Goal: Task Accomplishment & Management: Use online tool/utility

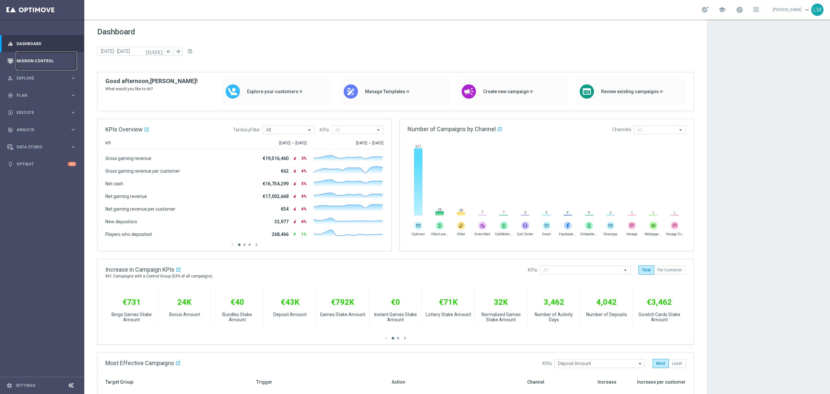
click at [64, 60] on link "Mission Control" at bounding box center [47, 60] width 60 height 17
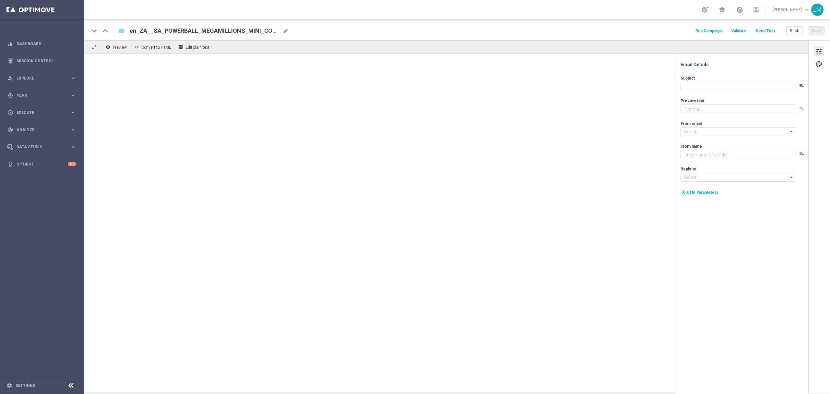
type textarea "Huge offer still available!"
type textarea "Lottoland"
type input "[EMAIL_ADDRESS][DOMAIN_NAME]"
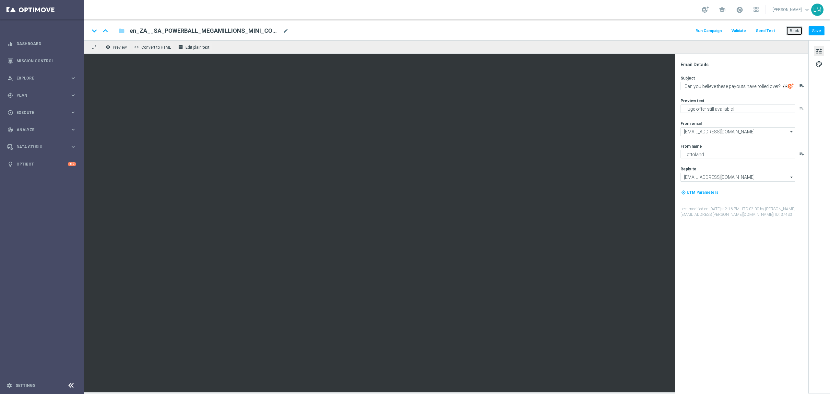
click at [790, 31] on button "Back" at bounding box center [795, 30] width 16 height 9
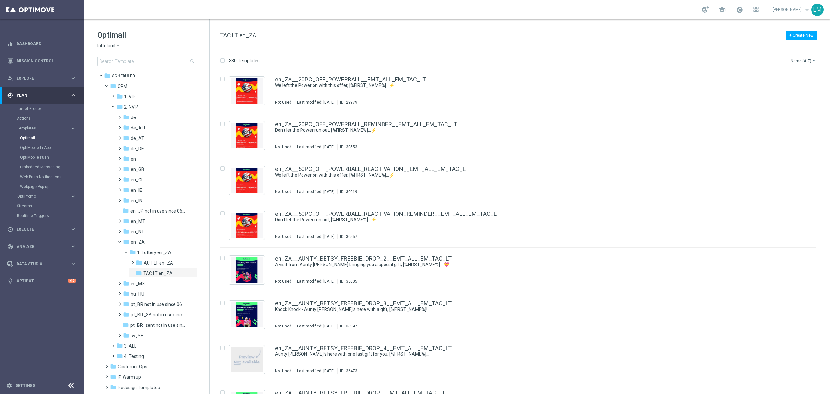
click at [801, 59] on button "Name (A-Z) arrow_drop_down" at bounding box center [804, 61] width 27 height 8
click at [795, 89] on span "Date Modified (Newest)" at bounding box center [792, 90] width 43 height 5
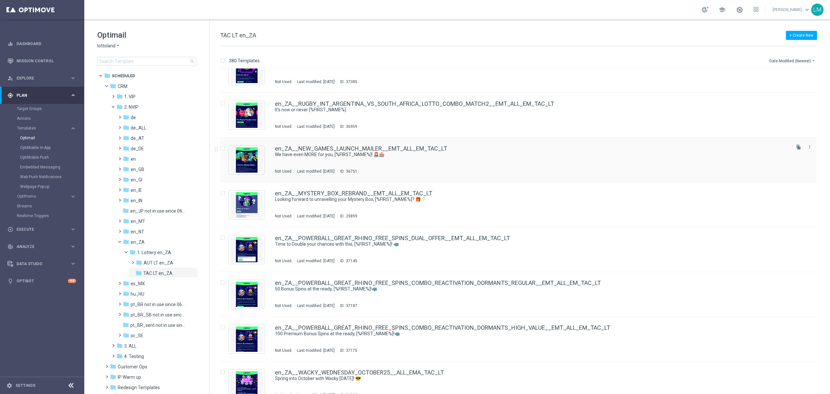
scroll to position [260, 0]
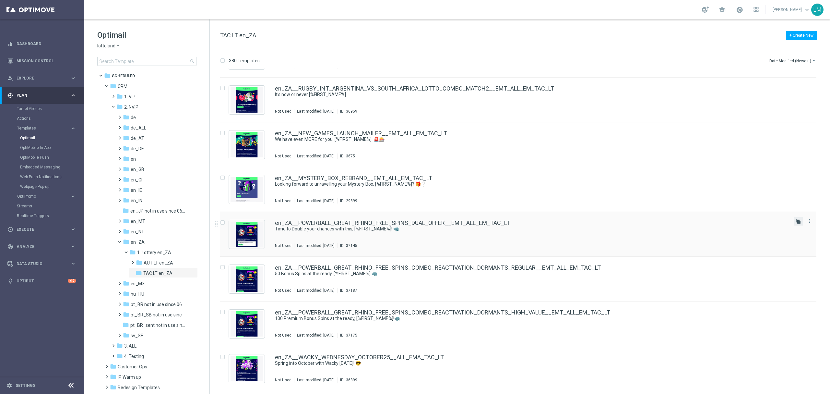
click at [798, 221] on icon "file_copy" at bounding box center [798, 221] width 5 height 5
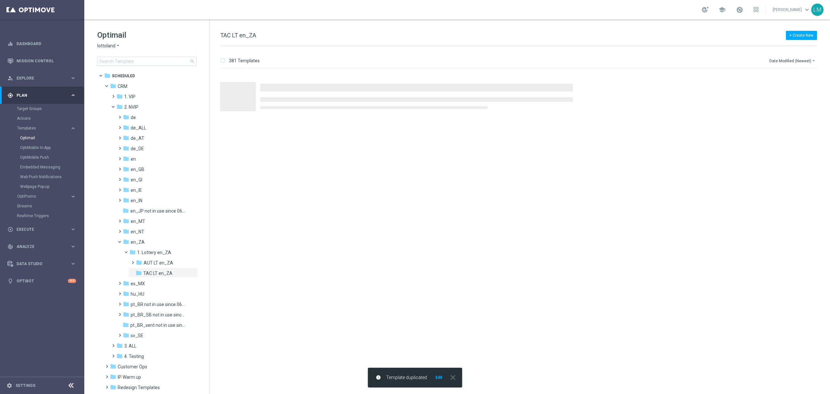
scroll to position [0, 0]
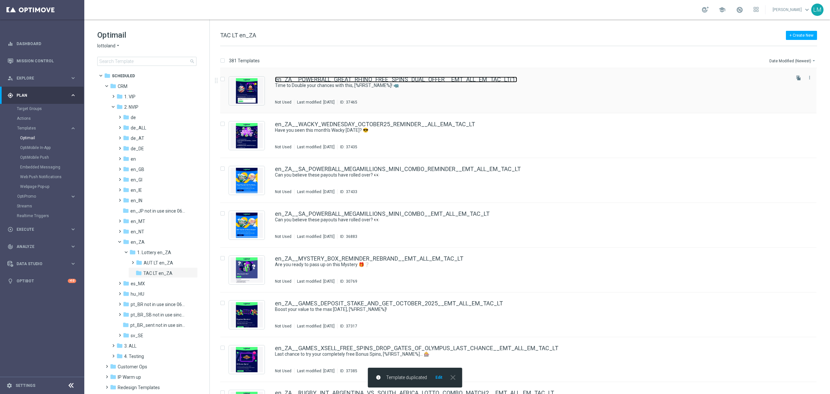
click at [396, 78] on link "en_ZA__POWERBALL_GREAT_RHINO_FREE_SPINS_DUAL_OFFER__EMT_ALL_EM_TAC_LT(1)" at bounding box center [396, 80] width 242 height 6
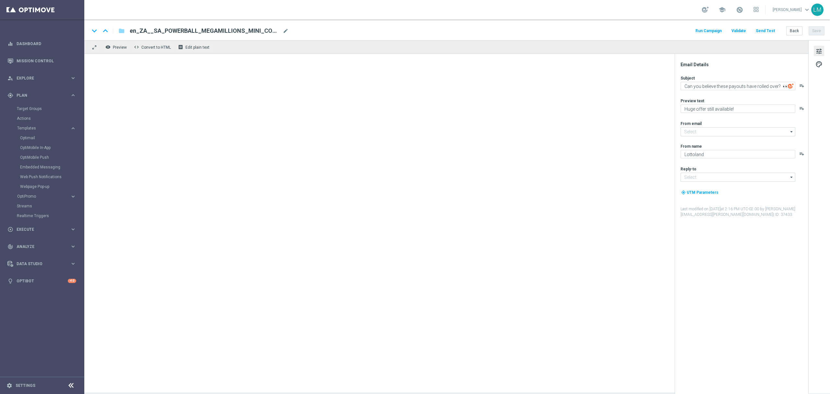
type input "mail@crm.lottoland.com"
type input "support@lottoland.co.za"
type textarea "Time to Double your chances with this, [%FIRST_NAME%]! 🦏"
type textarea "Now this is what we call a Power Play..."
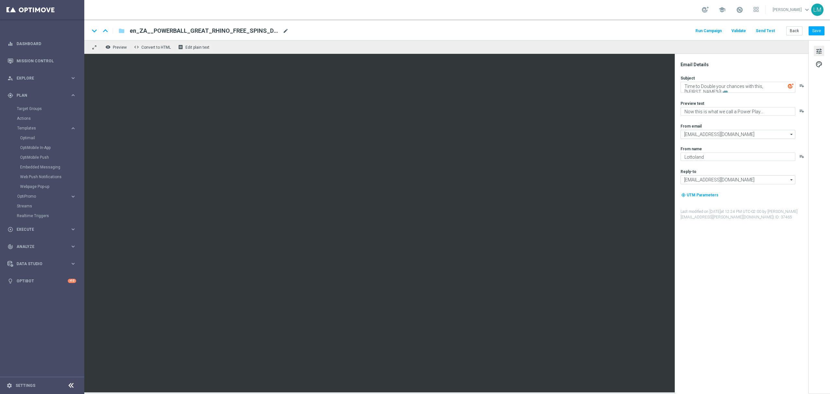
click at [284, 32] on span "mode_edit" at bounding box center [286, 31] width 6 height 6
click at [271, 33] on input "en_ZA__POWERBALL_GREAT_RHINO_FREE_SPINS_DUAL_OFFER__EMT_ALL_EM_TAC_LT(1)" at bounding box center [210, 31] width 161 height 8
paste input "REMINDER__EMT_ALL_EM_TAC_LT"
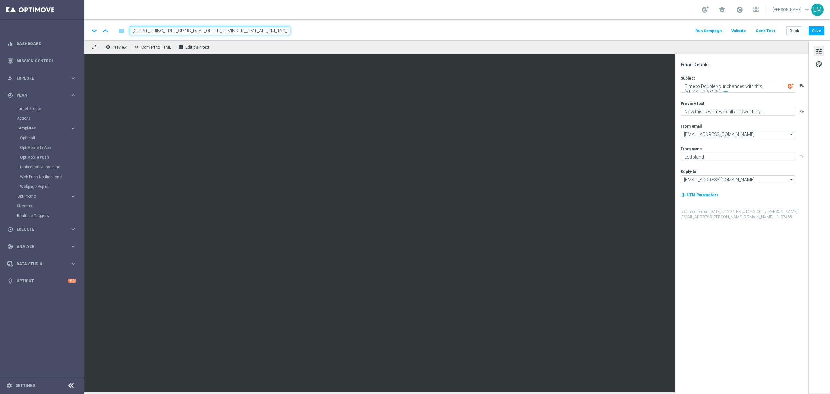
click at [271, 33] on input "en_ZA__POWERBALL_GREAT_RHINO_FREE_SPINS_DUAL_OFFER_REMINDER__EMT_ALL_EM_TAC_LT" at bounding box center [210, 31] width 161 height 8
type input "en_ZA__POWERBALL_GREAT_RHINO_FREE_SPINS_DUAL_OFFER_REMINDER__EMT_ALL_EM_TAC_LT"
click at [275, 42] on div "remove_red_eye Preview code Convert to HTML receipt Edit plain text" at bounding box center [446, 47] width 724 height 14
click at [273, 52] on div "remove_red_eye Preview code Convert to HTML receipt Edit plain text" at bounding box center [446, 47] width 724 height 14
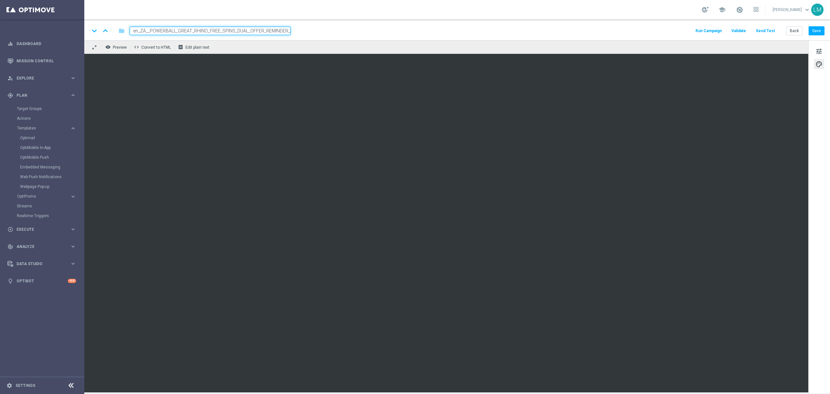
click at [261, 48] on div "remove_red_eye Preview code Convert to HTML receipt Edit plain text" at bounding box center [446, 47] width 724 height 14
click at [257, 34] on input "en_ZA__POWERBALL_GREAT_RHINO_FREE_SPINS_DUAL_OFFER_REMINDER__EMT_ALL_EM_TAC_LT" at bounding box center [210, 31] width 161 height 8
click at [261, 43] on div "remove_red_eye Preview code Convert to HTML receipt Edit plain text" at bounding box center [446, 47] width 724 height 14
click at [817, 30] on button "Save" at bounding box center [817, 30] width 16 height 9
click at [817, 49] on span "tune" at bounding box center [819, 51] width 7 height 8
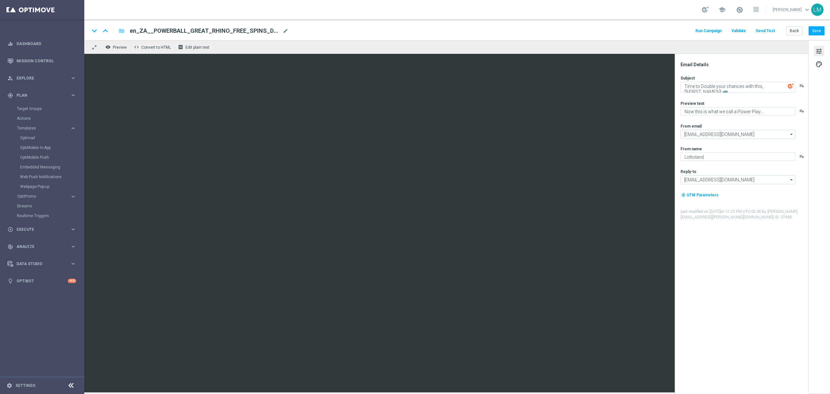
click at [739, 95] on div "Subject Time to Double your chances with this, [%FIRST_NAME%]! 🦏 playlist_add P…" at bounding box center [744, 147] width 127 height 145
click at [737, 92] on textarea "Time to Double your chances with this, [%FIRST_NAME%]! 🦏" at bounding box center [738, 87] width 115 height 11
paste textarea "Remember you can d"
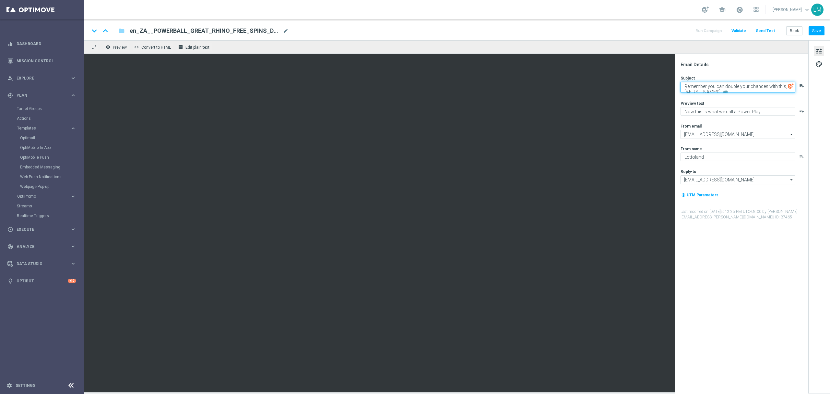
scroll to position [3, 0]
type textarea "Remember you can double your chances with this, [%FIRST_NAME%]! 🦏"
click at [739, 99] on div "Subject Remember you can double your chances with this, [%FIRST_NAME%]! 🦏 playl…" at bounding box center [744, 147] width 127 height 145
click at [687, 103] on label "Preview text" at bounding box center [693, 103] width 24 height 5
click at [689, 110] on textarea "Now this is what we call a Power Play..." at bounding box center [738, 111] width 115 height 8
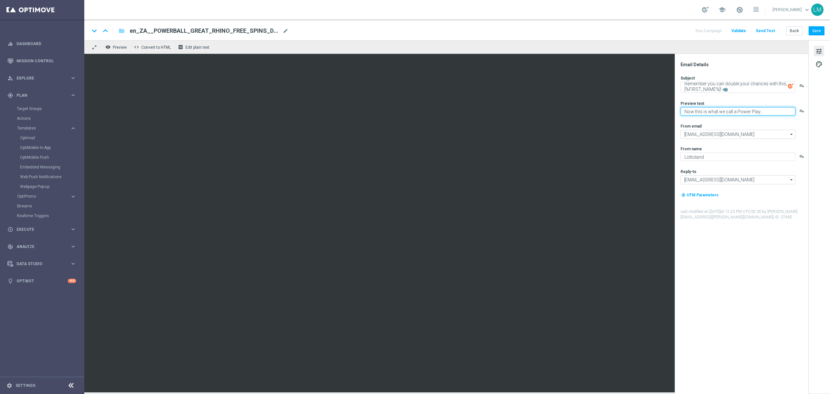
click at [689, 110] on textarea "Now this is what we call a Power Play..." at bounding box center [738, 111] width 115 height 8
paste textarea "Your Power Play is still available"
type textarea "Your Power Play is still available..."
click at [722, 122] on div "Subject Remember you can double your chances with this, [%FIRST_NAME%]! 🦏 playl…" at bounding box center [744, 147] width 127 height 145
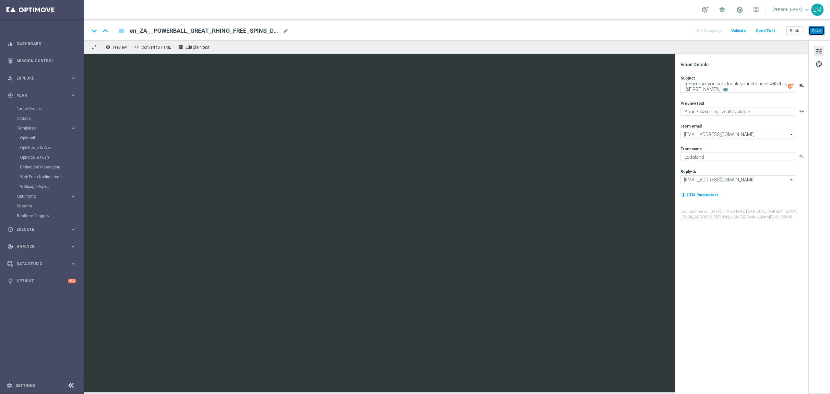
click at [816, 31] on button "Save" at bounding box center [817, 30] width 16 height 9
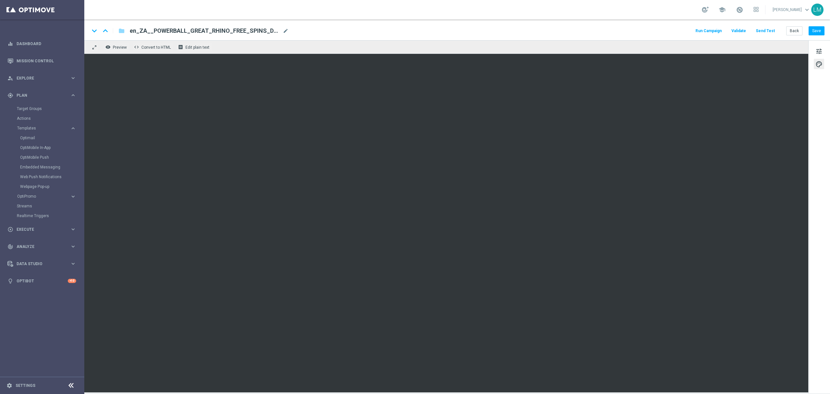
click at [819, 56] on div "tune palette" at bounding box center [820, 216] width 22 height 353
click at [819, 53] on span "tune" at bounding box center [819, 51] width 7 height 8
click at [817, 50] on span "tune" at bounding box center [819, 51] width 7 height 8
click at [823, 47] on button "tune" at bounding box center [819, 51] width 10 height 10
click at [824, 31] on button "Save" at bounding box center [817, 30] width 16 height 9
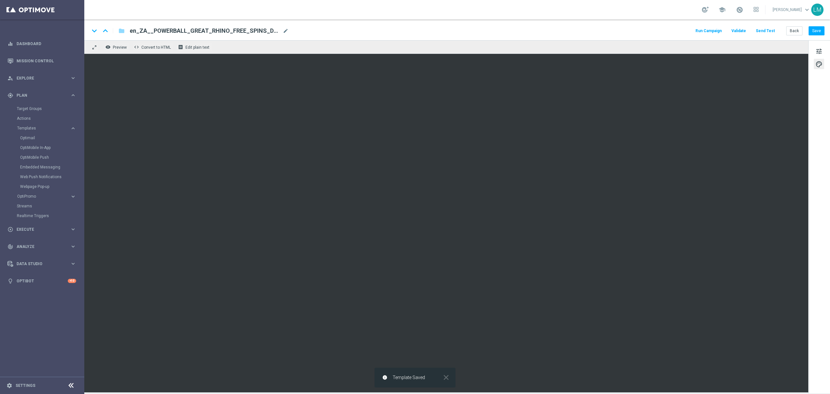
click at [767, 33] on button "Send Test" at bounding box center [765, 31] width 21 height 9
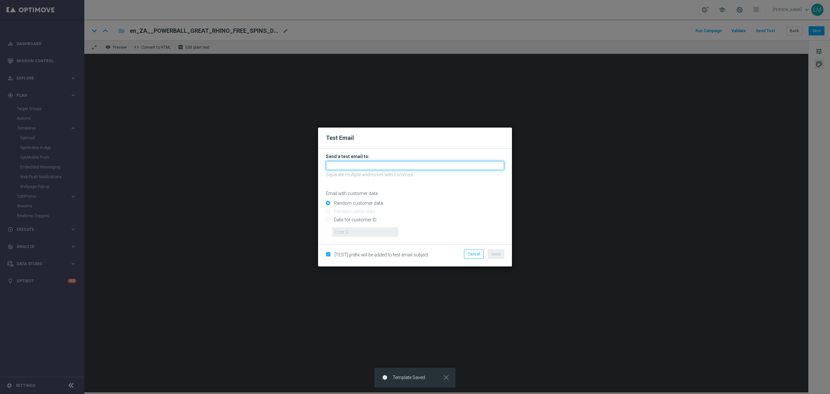
click at [372, 166] on input "text" at bounding box center [415, 165] width 178 height 9
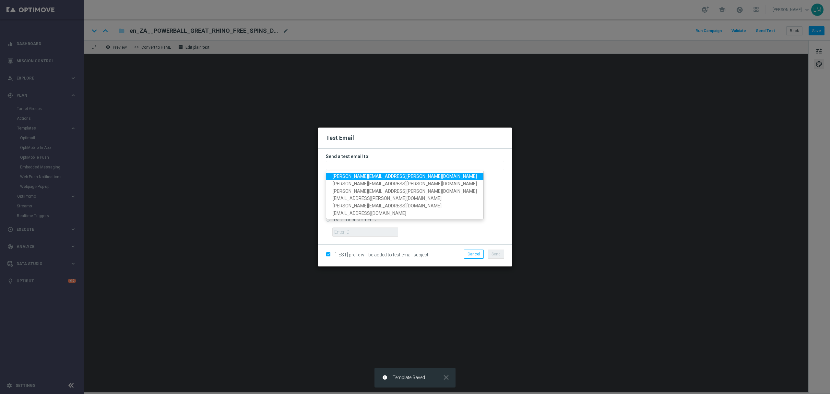
click at [365, 174] on span "leslie.martinez@lottoland.com" at bounding box center [405, 176] width 144 height 5
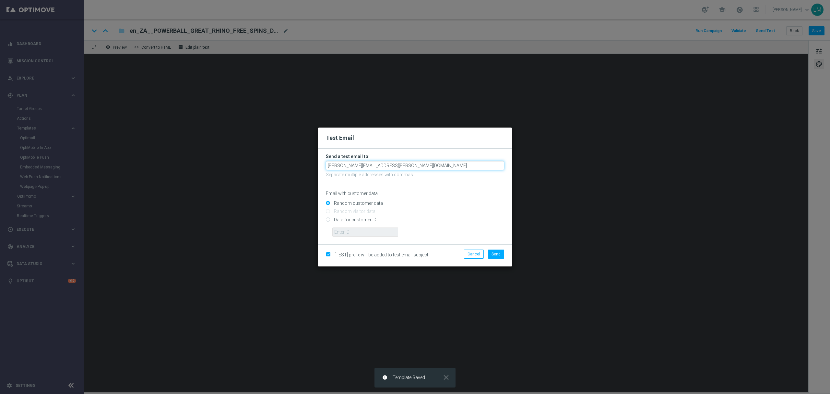
click at [404, 165] on input "leslie.martinez@lottoland.com" at bounding box center [415, 165] width 178 height 9
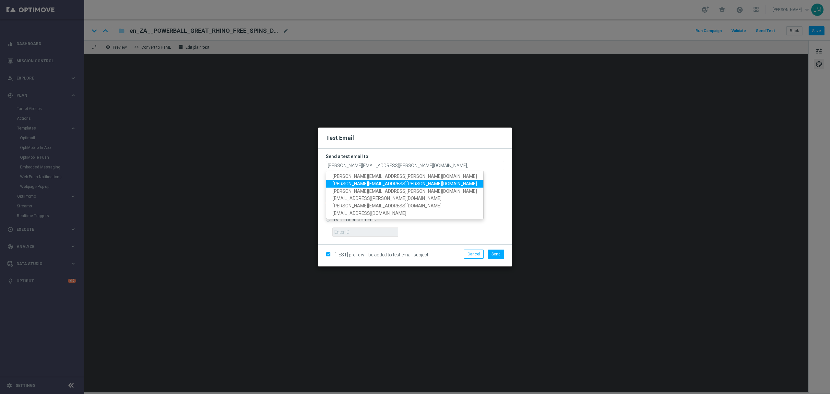
click at [374, 181] on span "ricky.hubbard@lottoland.com" at bounding box center [405, 183] width 144 height 5
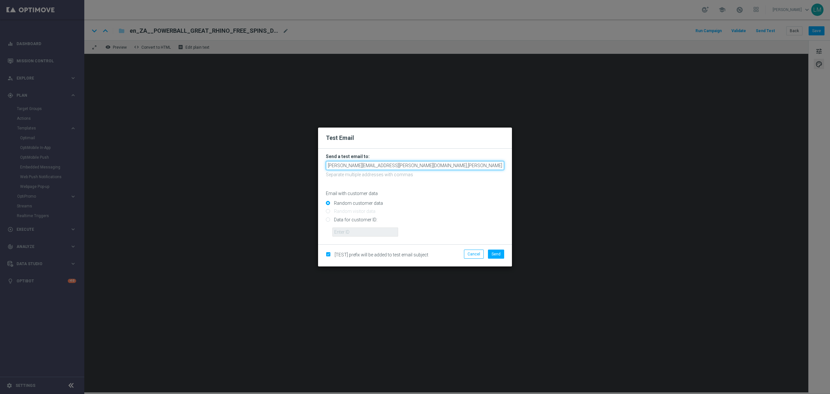
click at [446, 163] on input "leslie.martinez@lottoland.com,ricky.hubbard@lottoland.com" at bounding box center [415, 165] width 178 height 9
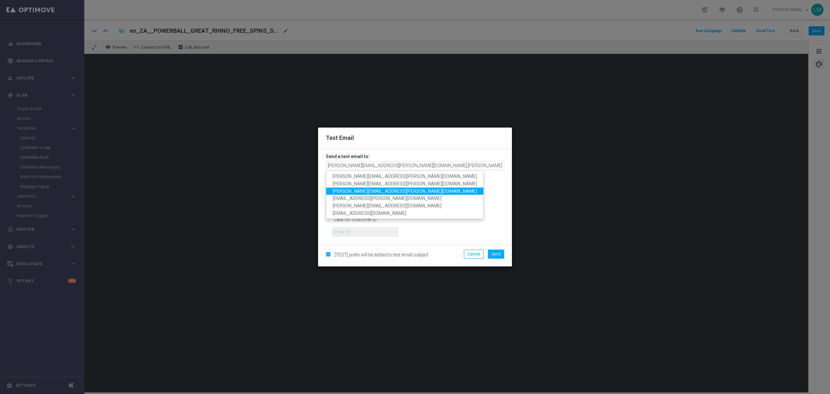
click at [374, 188] on span "millie.purcell@lottoland.com" at bounding box center [405, 190] width 144 height 5
type input "leslie.martinez@lottoland.com,ricky.hubbard@lottoland.com,millie.purcell@lottol…"
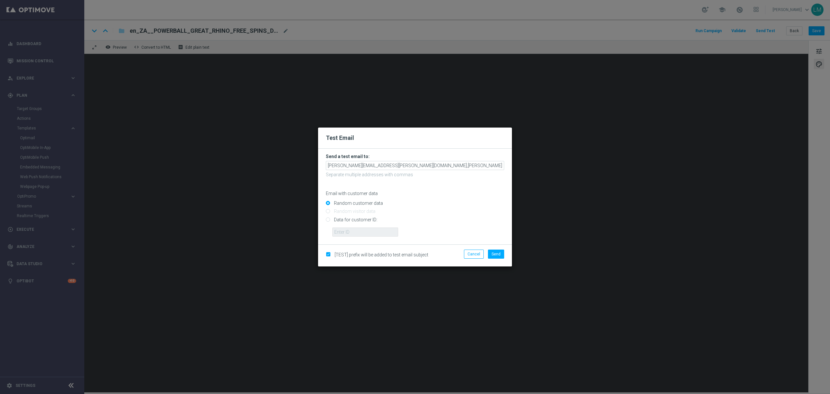
click at [357, 218] on input "Data for customer ID:" at bounding box center [415, 222] width 178 height 9
radio input "true"
click at [359, 237] on form "Send a test email to: leslie.martinez@lottoland.com,ricky.hubbard@lottoland.com…" at bounding box center [415, 197] width 194 height 96
click at [361, 234] on input "text" at bounding box center [366, 231] width 66 height 9
type input "10505907"
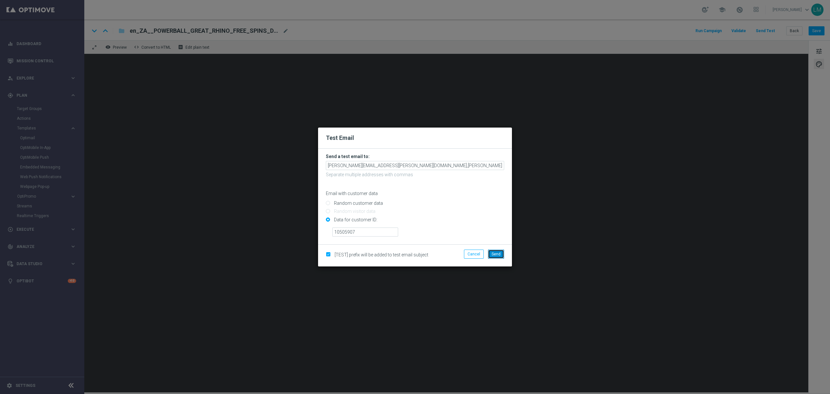
click at [495, 254] on span "Send" at bounding box center [496, 254] width 9 height 5
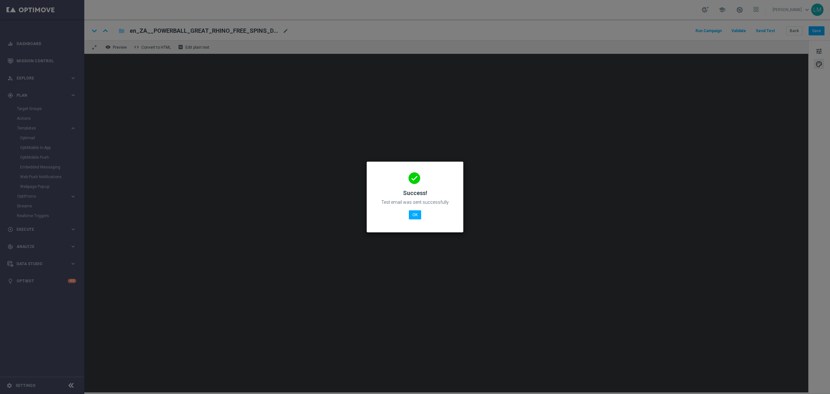
click at [415, 220] on div "done Success! Test email was sent successfully OK" at bounding box center [415, 196] width 81 height 56
click at [416, 216] on button "OK" at bounding box center [415, 214] width 12 height 9
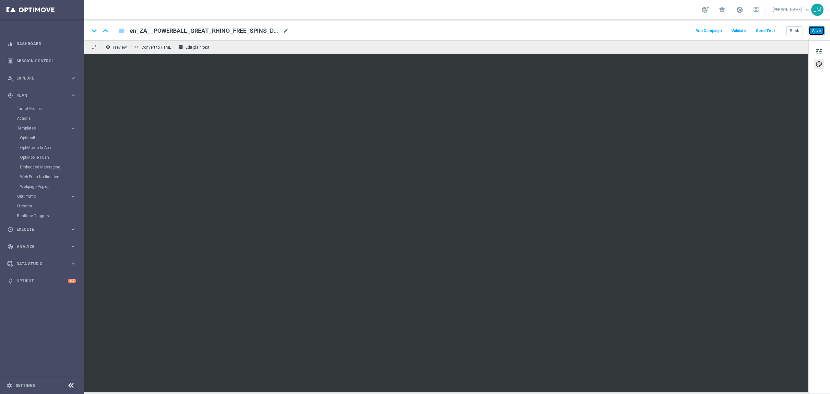
click at [815, 29] on button "Save" at bounding box center [817, 30] width 16 height 9
click at [788, 32] on button "Back" at bounding box center [795, 30] width 16 height 9
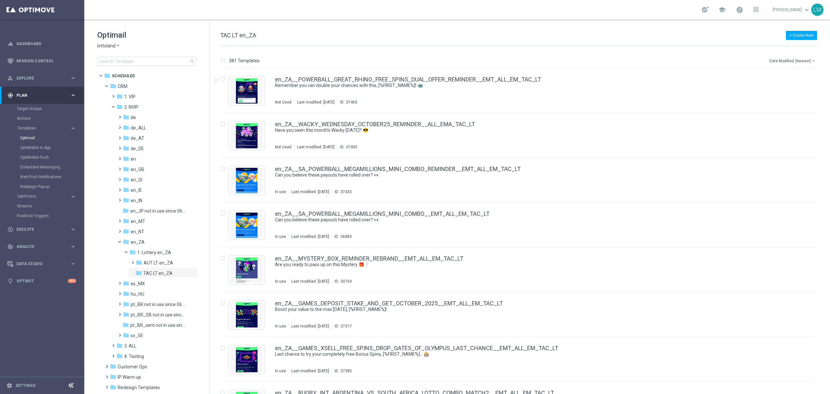
click at [797, 63] on button "Date Modified (Newest) arrow_drop_down" at bounding box center [793, 61] width 48 height 8
click at [793, 88] on span "Date Modified (Newest)" at bounding box center [792, 90] width 43 height 5
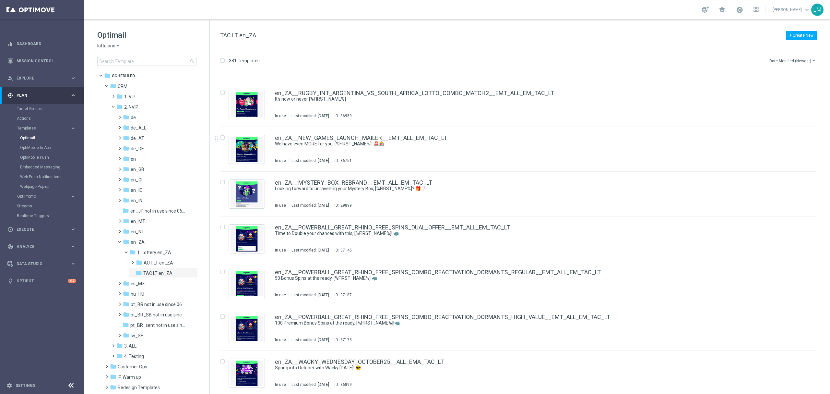
scroll to position [346, 0]
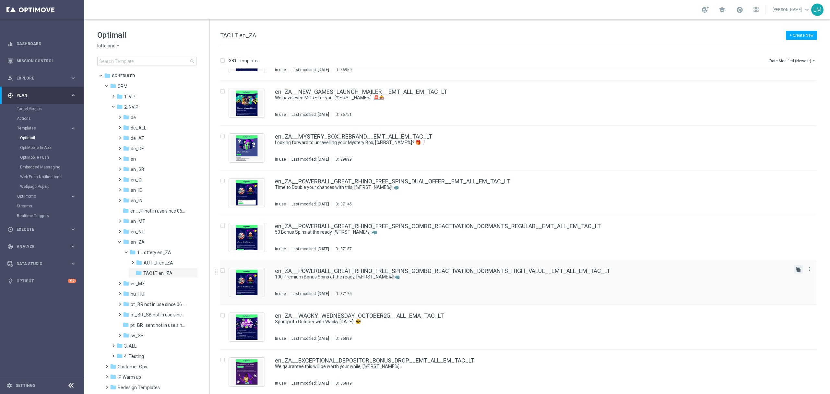
click at [797, 270] on icon "file_copy" at bounding box center [798, 269] width 5 height 5
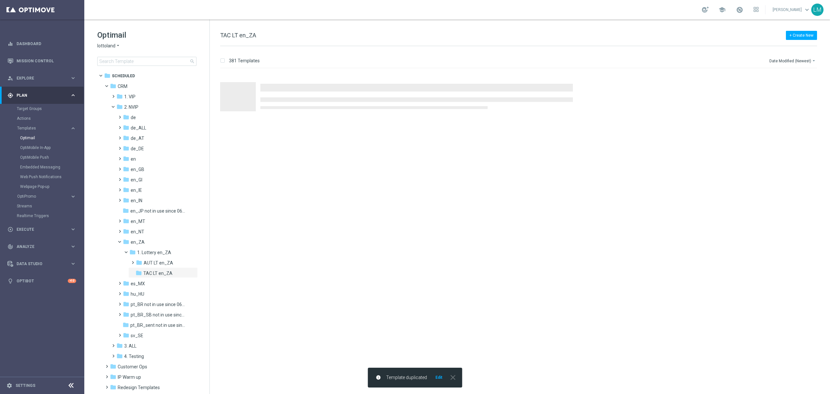
scroll to position [0, 0]
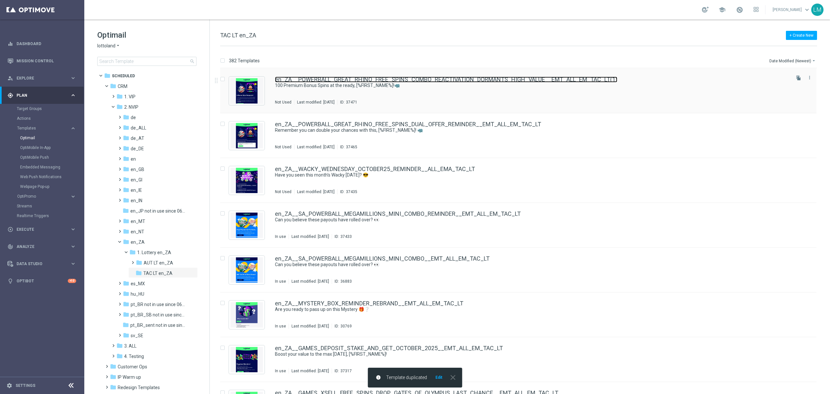
click at [452, 78] on link "en_ZA__POWERBALL_GREAT_RHINO_FREE_SPINS_COMBO_REACTIVATION_DORMANTS_HIGH_VALUE_…" at bounding box center [446, 80] width 343 height 6
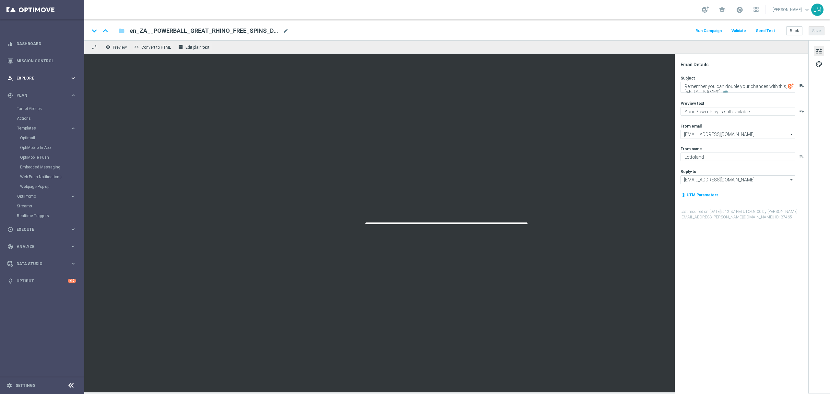
type textarea "100 Premium Bonus Spins at the ready, [%FIRST_NAME%]!🦏"
type textarea "Now this is what we call a Power Play..."
click at [283, 32] on span "mode_edit" at bounding box center [286, 31] width 6 height 6
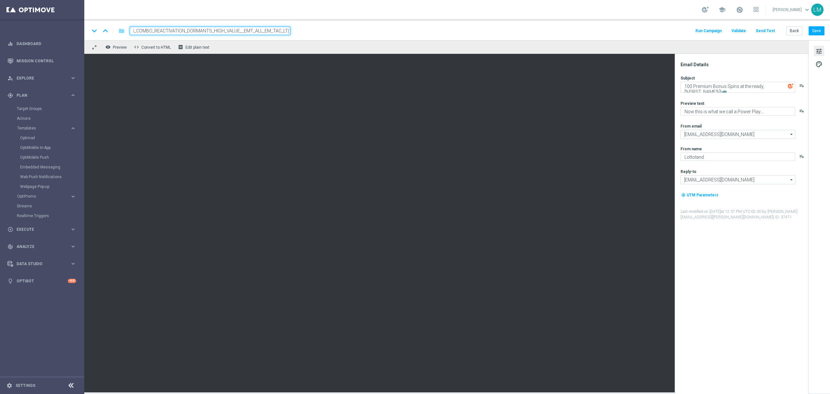
paste input "REMINDER__EMT_ALL_EM_TAC_LT"
type input "en_ZA__POWERBALL_GREAT_RHINO_FREE_SPINS_COMBO_REACTIVATION_DORMANTS_HIGH_VALUE_…"
click at [286, 40] on div "keyboard_arrow_down keyboard_arrow_up folder en_ZA__POWERBALL_GREAT_RHINO_FREE_…" at bounding box center [457, 29] width 746 height 21
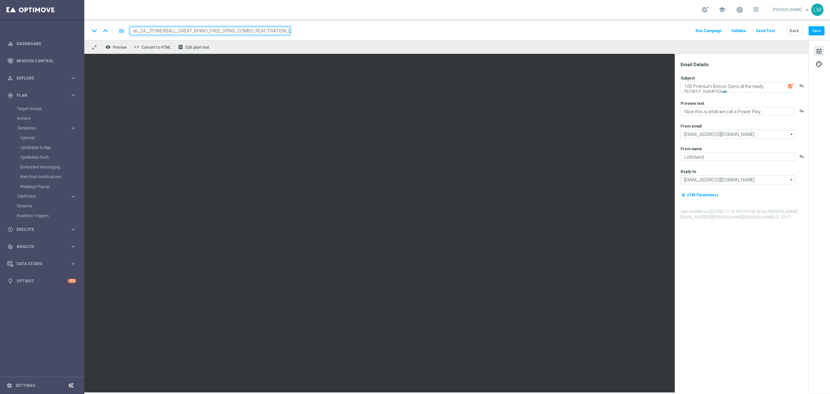
click at [283, 34] on input "en_ZA__POWERBALL_GREAT_RHINO_FREE_SPINS_COMBO_REACTIVATION_DORMANTS_HIGH_VALUE_…" at bounding box center [210, 31] width 161 height 8
click at [277, 45] on div "remove_red_eye Preview code Convert to HTML receipt Edit plain text" at bounding box center [446, 47] width 724 height 14
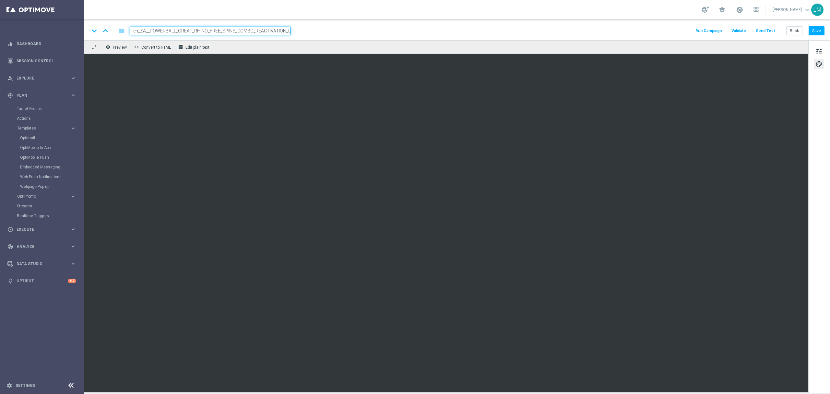
click at [263, 47] on div "remove_red_eye Preview code Convert to HTML receipt Edit plain text" at bounding box center [446, 47] width 724 height 14
click at [265, 32] on input "en_ZA__POWERBALL_GREAT_RHINO_FREE_SPINS_COMBO_REACTIVATION_DORMANTS_HIGH_VALUE_…" at bounding box center [210, 31] width 161 height 8
click at [264, 38] on div "keyboard_arrow_down keyboard_arrow_up folder en_ZA__POWERBALL_GREAT_RHINO_FREE_…" at bounding box center [457, 29] width 746 height 21
click at [261, 54] on iframe at bounding box center [446, 223] width 724 height 338
click at [258, 34] on input "en_ZA__POWERBALL_GREAT_RHINO_FREE_SPINS_COMBO_REACTIVATION_DORMANTS_HIGH_VALUE_…" at bounding box center [210, 31] width 161 height 8
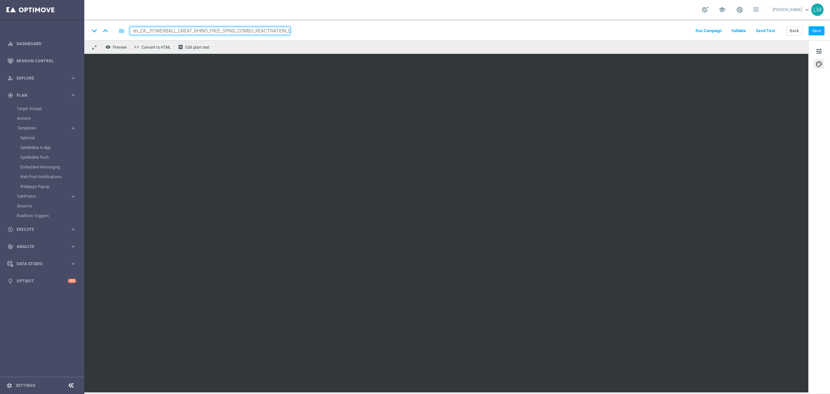
click at [260, 37] on div "keyboard_arrow_down keyboard_arrow_up folder en_ZA__POWERBALL_GREAT_RHINO_FREE_…" at bounding box center [457, 29] width 746 height 21
click at [814, 32] on button "Save" at bounding box center [817, 30] width 16 height 9
click at [815, 53] on button "tune" at bounding box center [819, 51] width 10 height 10
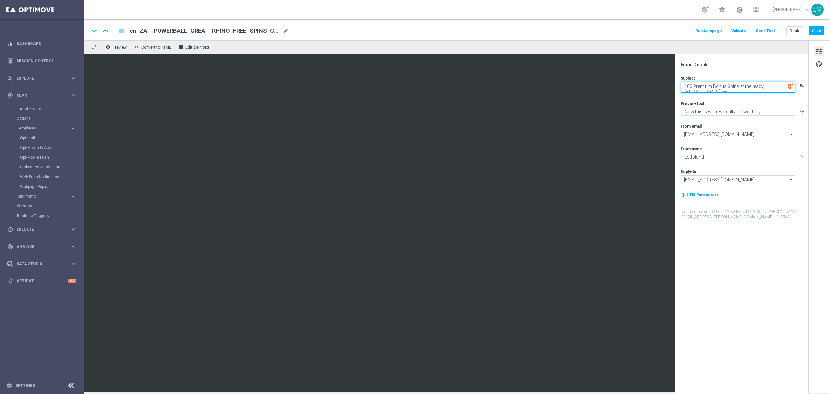
click at [689, 88] on textarea "100 Premium Bonus Spins at the ready, [%FIRST_NAME%]!🦏" at bounding box center [738, 87] width 115 height 11
paste textarea "Use your 100 Premium Bonus Spins before it expires"
type textarea "Use your 100 Premium Bonus Spins before it expires, [%FIRST_NAME%]!🦏"
click at [703, 97] on div "Subject Use your 100 Premium Bonus Spins before it expires, [%FIRST_NAME%]!🦏 pl…" at bounding box center [744, 147] width 127 height 145
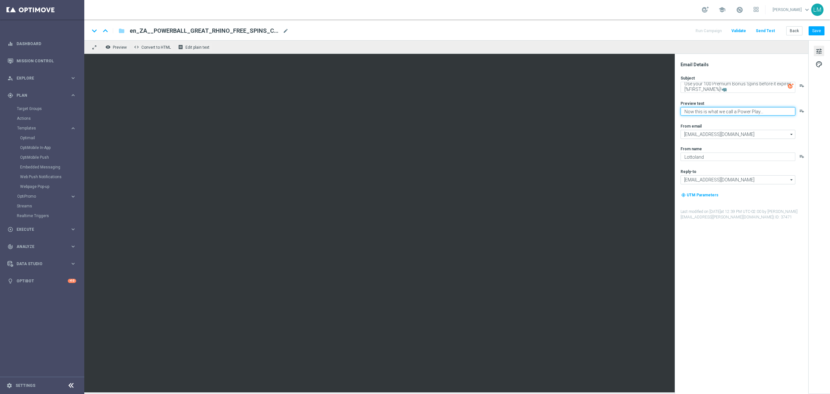
click at [695, 115] on textarea "Now this is what we call a Power Play..." at bounding box center [738, 111] width 115 height 8
paste textarea "Your Power Play is still available"
type textarea "Your Power Play is still available..."
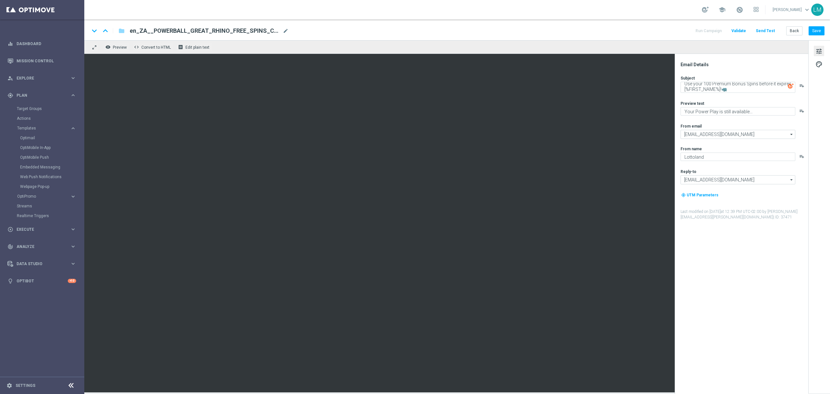
click at [720, 121] on div "Subject Use your 100 Premium Bonus Spins before it expires, [%FIRST_NAME%]!🦏 pl…" at bounding box center [744, 147] width 127 height 145
click at [814, 32] on button "Save" at bounding box center [817, 30] width 16 height 9
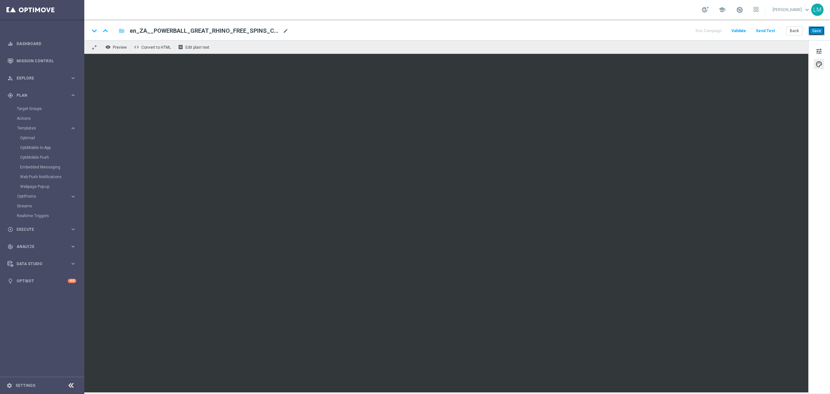
click at [812, 29] on button "Save" at bounding box center [817, 30] width 16 height 9
click at [814, 32] on button "Save" at bounding box center [817, 30] width 16 height 9
click at [771, 31] on button "Send Test" at bounding box center [765, 31] width 21 height 9
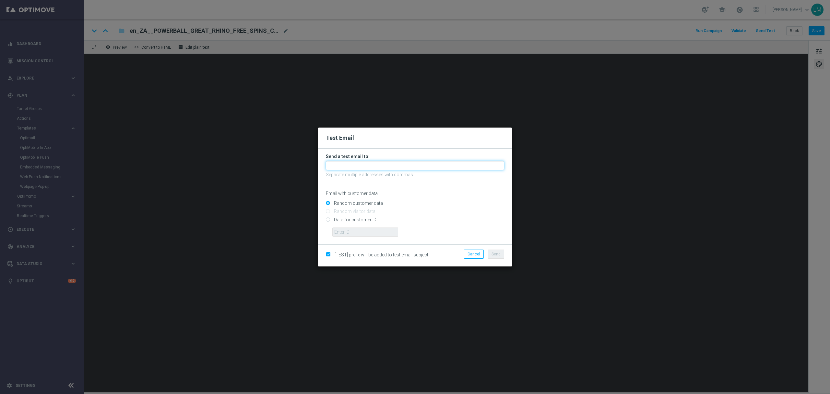
click at [365, 162] on input "text" at bounding box center [415, 165] width 178 height 9
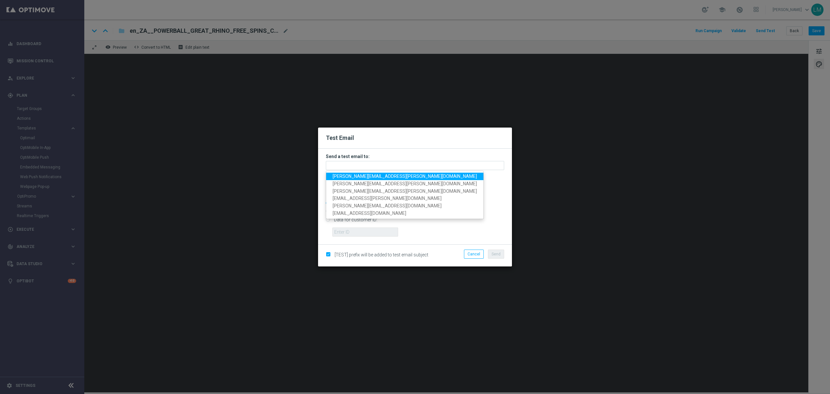
click at [366, 175] on span "leslie.martinez@lottoland.com" at bounding box center [405, 176] width 144 height 5
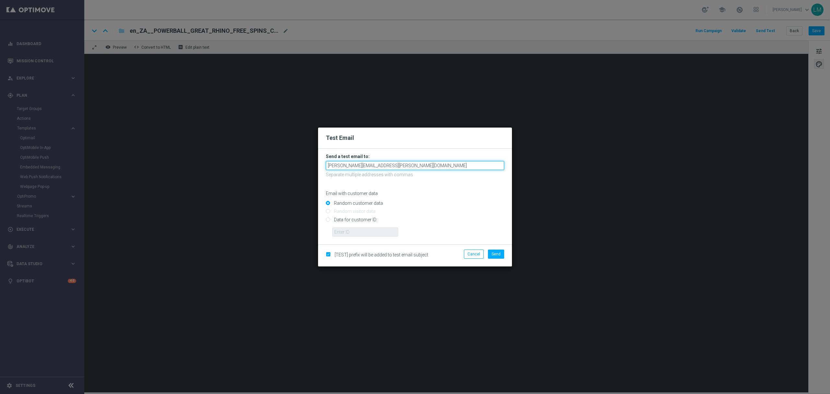
click at [398, 167] on input "leslie.martinez@lottoland.com" at bounding box center [415, 165] width 178 height 9
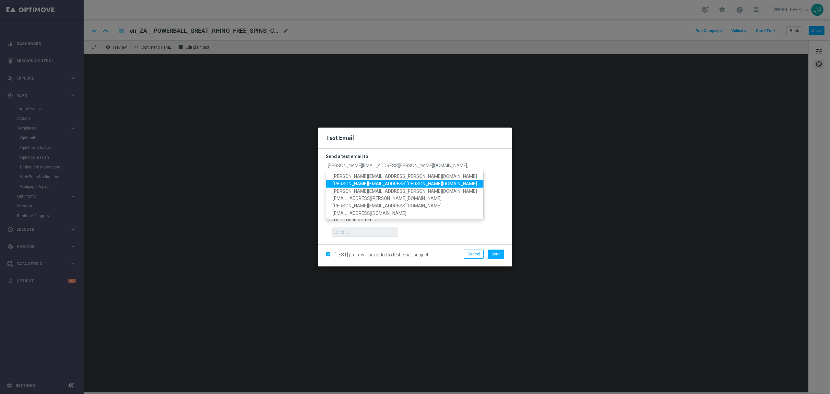
click at [362, 182] on span "ricky.hubbard@lottoland.com" at bounding box center [405, 183] width 144 height 5
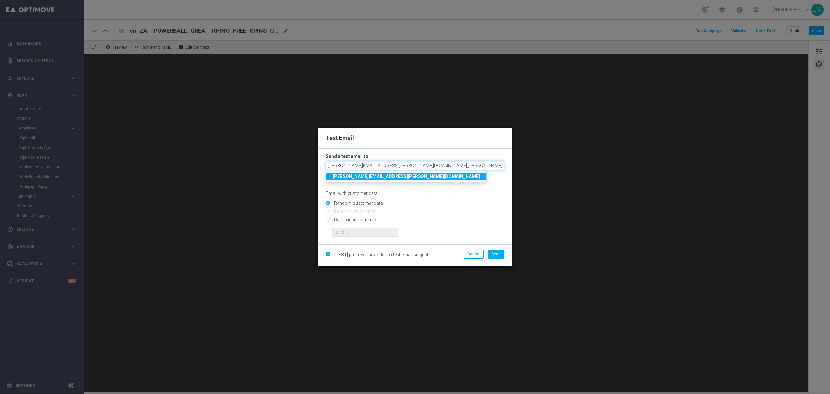
click at [456, 165] on input "leslie.martinez@lottoland.com,ricky.hubbard@lottoland.com" at bounding box center [415, 165] width 178 height 9
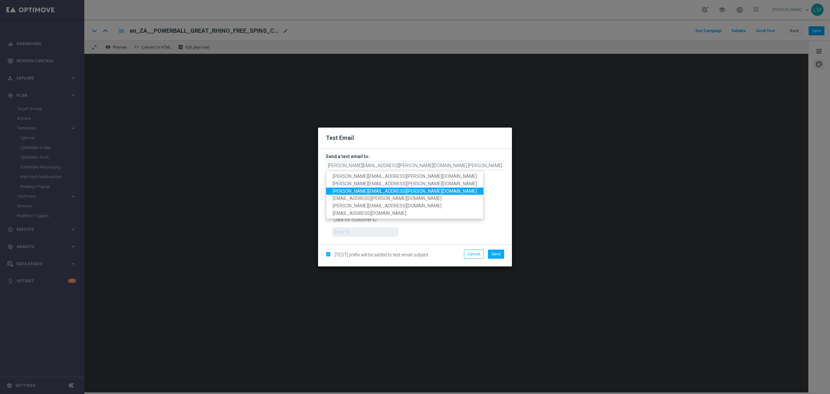
click at [353, 191] on span "millie.purcell@lottoland.com" at bounding box center [405, 190] width 144 height 5
type input "leslie.martinez@lottoland.com,ricky.hubbard@lottoland.com,millie.purcell@lottol…"
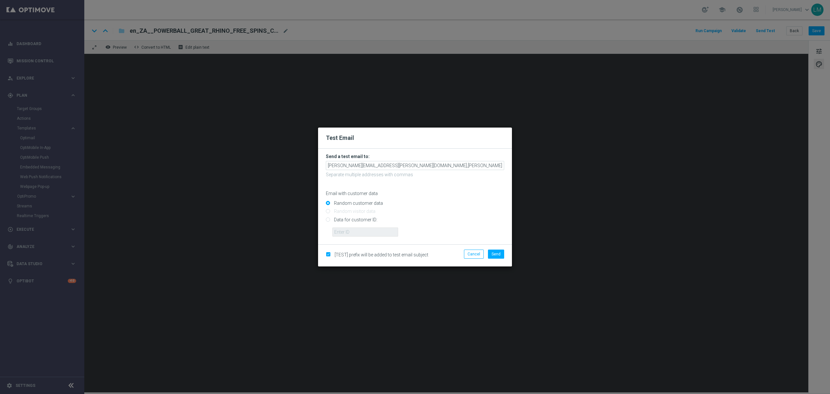
click at [362, 222] on input "Data for customer ID:" at bounding box center [415, 222] width 178 height 9
radio input "true"
click at [365, 235] on input "text" at bounding box center [366, 231] width 66 height 9
type input "10505907"
click at [493, 257] on button "Send" at bounding box center [496, 253] width 16 height 9
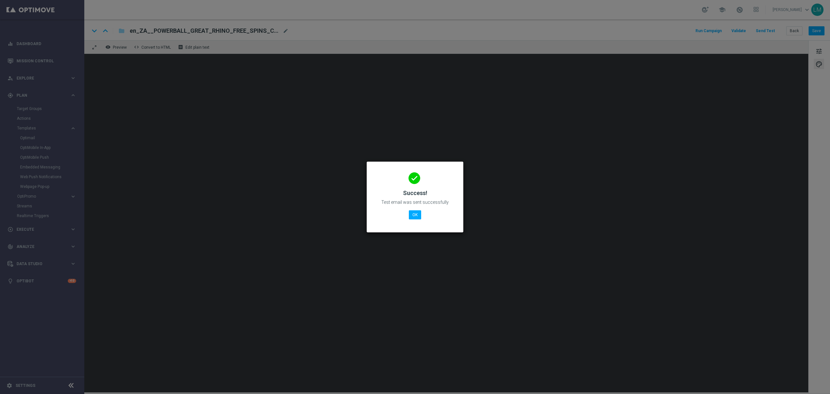
click at [406, 212] on div "done Success! Test email was sent successfully OK" at bounding box center [415, 196] width 81 height 56
click at [418, 216] on button "OK" at bounding box center [415, 214] width 12 height 9
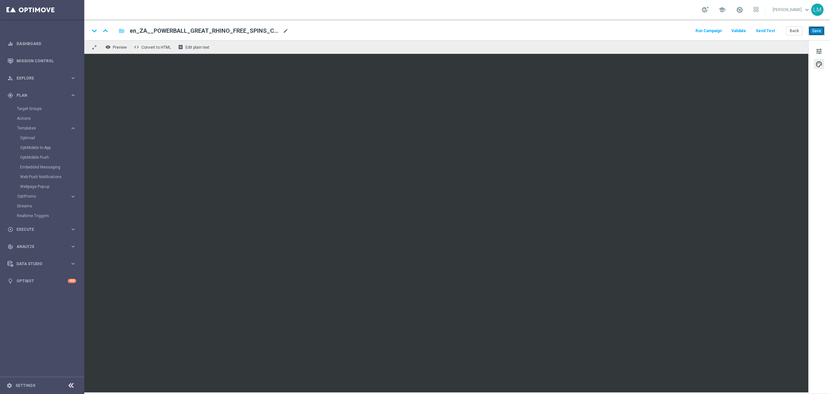
click at [816, 33] on button "Save" at bounding box center [817, 30] width 16 height 9
click at [823, 49] on button "tune" at bounding box center [819, 51] width 10 height 10
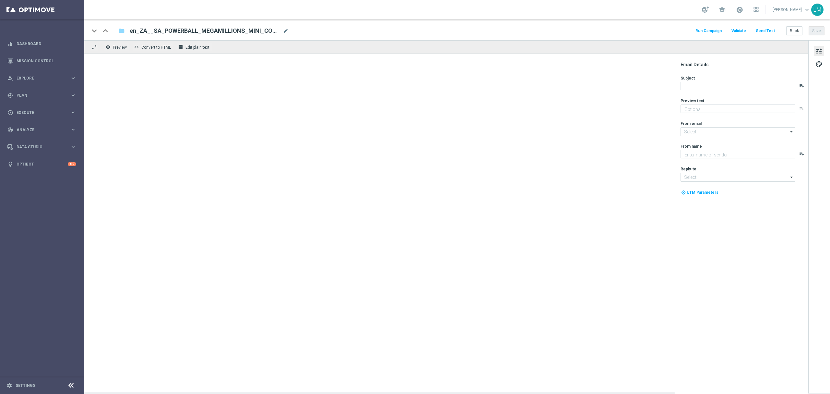
type textarea "Huge offer still available!"
type input "mail@crm.lottoland.com"
type textarea "Lottoland"
type input "support@lottoland.co.za"
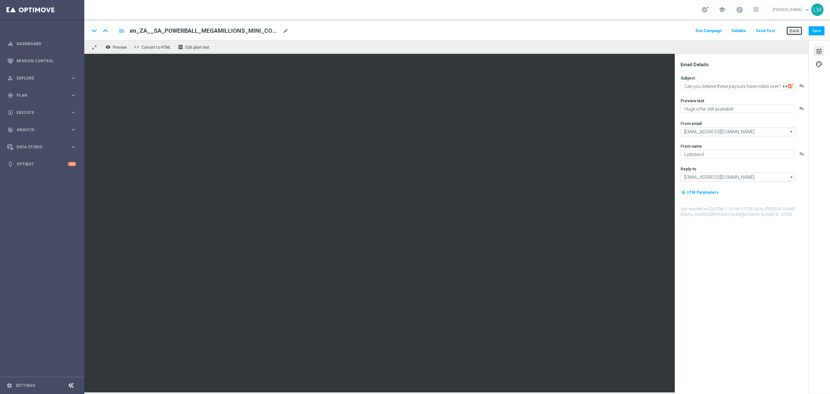
click at [792, 29] on button "Back" at bounding box center [795, 30] width 16 height 9
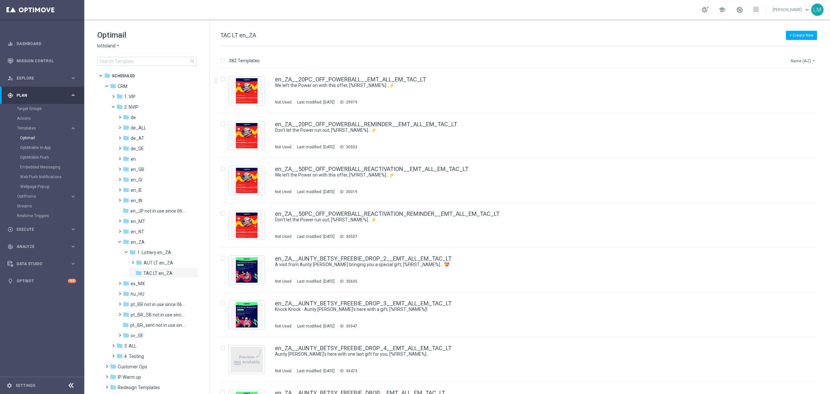
click at [808, 60] on button "Name (A-Z) arrow_drop_down" at bounding box center [804, 61] width 27 height 8
click at [797, 86] on div "Date Modified (Newest)" at bounding box center [792, 89] width 52 height 9
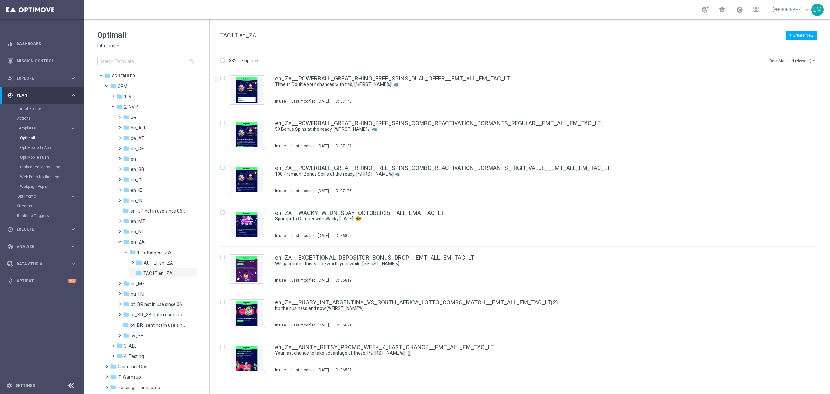
scroll to position [442, 0]
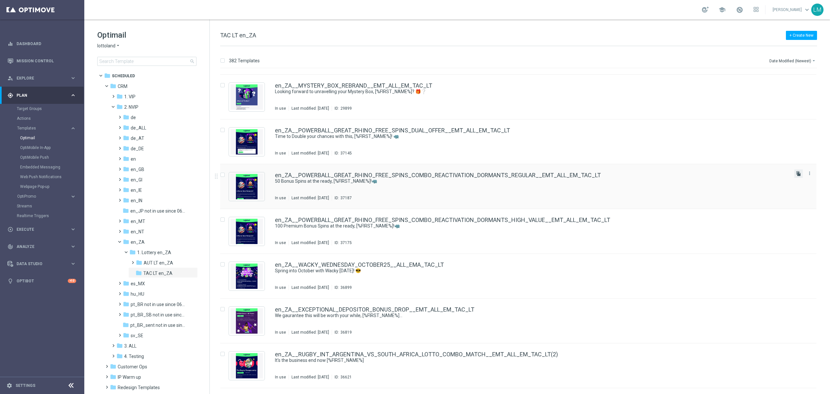
click at [799, 174] on icon "file_copy" at bounding box center [798, 173] width 5 height 5
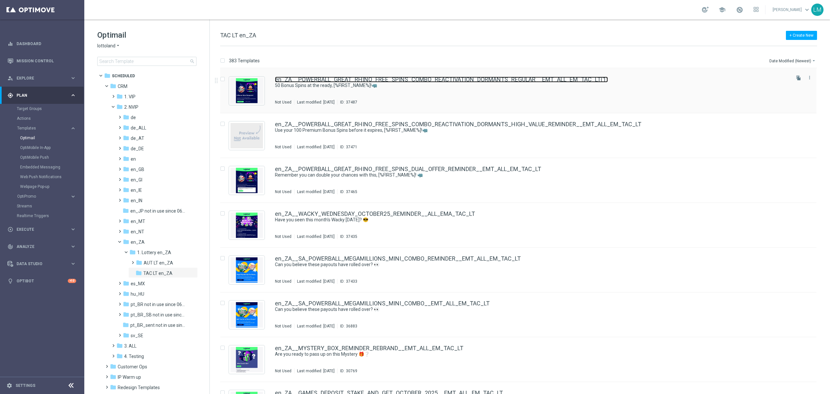
click at [505, 79] on link "en_ZA__POWERBALL_GREAT_RHINO_FREE_SPINS_COMBO_REACTIVATION_DORMANTS_REGULAR__EM…" at bounding box center [441, 80] width 333 height 6
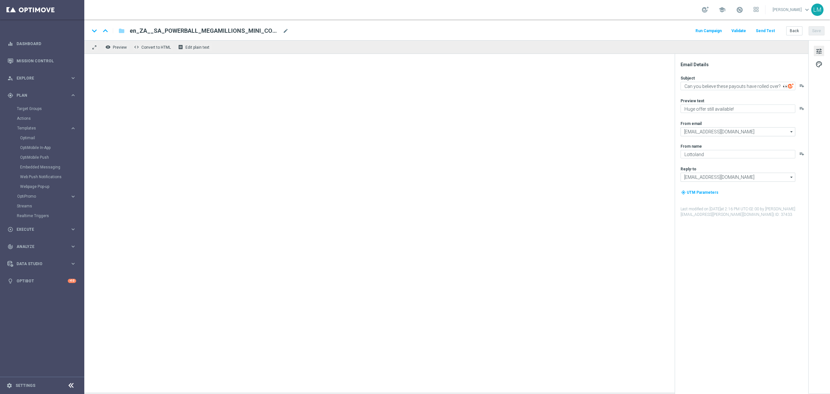
type textarea "50 Bonus Spins at the ready, [%FIRST_NAME%]!🦏"
type textarea "Now this is what we call a Power Play..."
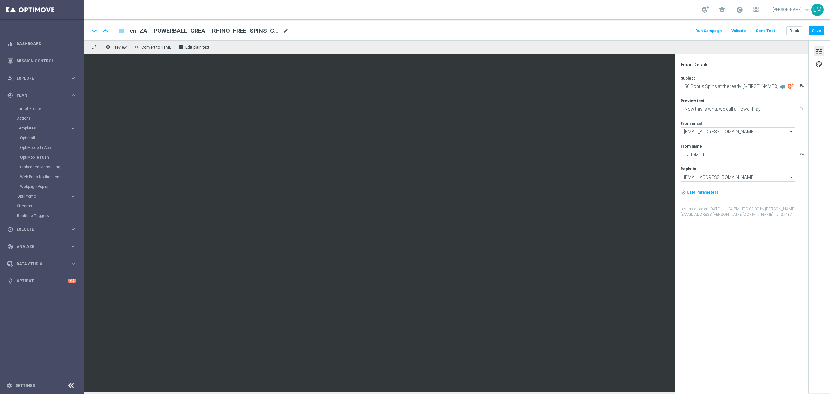
click at [283, 31] on span "mode_edit" at bounding box center [286, 31] width 6 height 6
paste input "REMINDER__EMT_ALL_EM_TAC_LT"
type input "en_ZA__POWERBALL_GREAT_RHINO_FREE_SPINS_COMBO_REACTIVATION_DORMANTS_REGULAR_REM…"
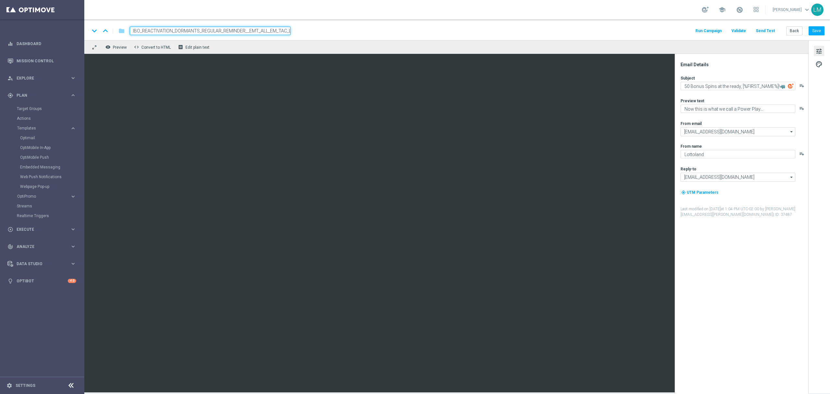
click at [317, 37] on div "keyboard_arrow_down keyboard_arrow_up folder en_ZA__POWERBALL_GREAT_RHINO_FREE_…" at bounding box center [457, 29] width 746 height 21
click at [281, 29] on input "en_ZA__POWERBALL_GREAT_RHINO_FREE_SPINS_COMBO_REACTIVATION_DORMANTS_REGULAR_REM…" at bounding box center [210, 31] width 161 height 8
click at [272, 42] on div "remove_red_eye Preview code Convert to HTML receipt Edit plain text" at bounding box center [446, 47] width 724 height 14
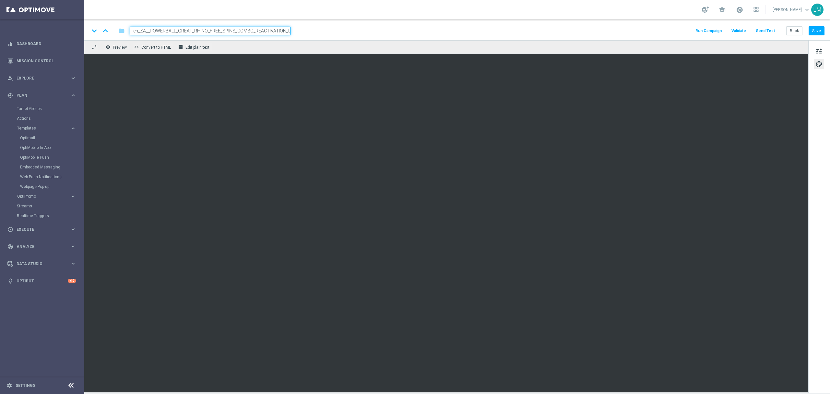
click at [270, 44] on div "remove_red_eye Preview code Convert to HTML receipt Edit plain text" at bounding box center [446, 47] width 724 height 14
click at [273, 29] on input "en_ZA__POWERBALL_GREAT_RHINO_FREE_SPINS_COMBO_REACTIVATION_DORMANTS_REGULAR_REM…" at bounding box center [210, 31] width 161 height 8
click at [274, 42] on div "remove_red_eye Preview code Convert to HTML receipt Edit plain text" at bounding box center [446, 47] width 724 height 14
click at [820, 48] on span "tune" at bounding box center [819, 51] width 7 height 8
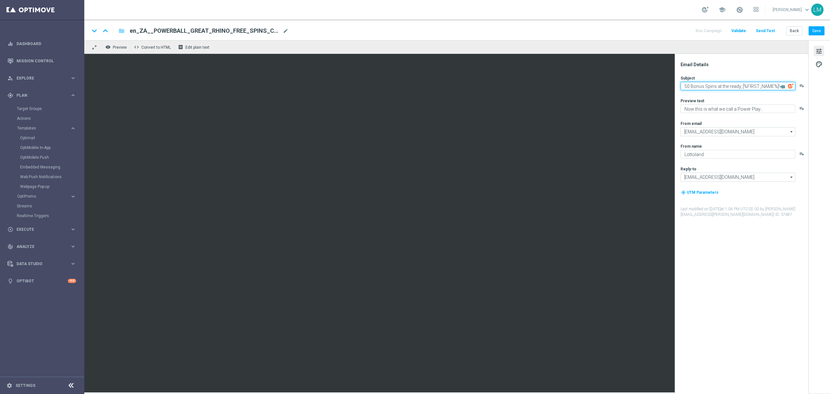
click at [744, 89] on textarea "50 Bonus Spins at the ready, [%FIRST_NAME%]!🦏" at bounding box center [738, 86] width 115 height 8
paste textarea "Use your 50 Bonus Spins before it expires"
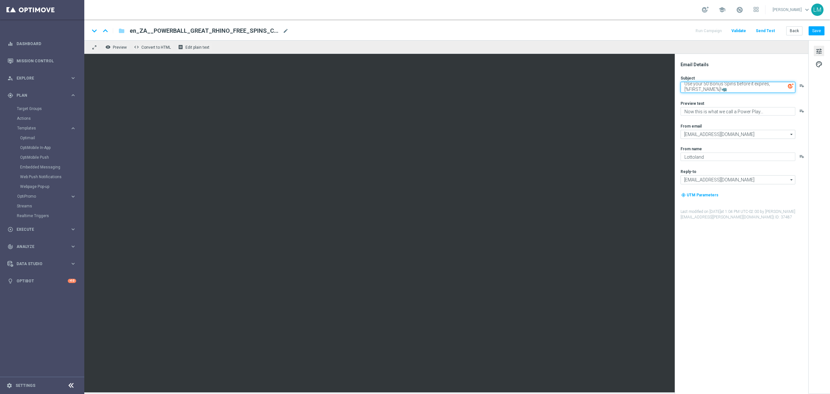
type textarea "Use your 50 Bonus Spins before it expires, [%FIRST_NAME%]!🦏"
click at [749, 101] on div "Preview text" at bounding box center [744, 103] width 127 height 5
click at [714, 108] on textarea "Now this is what we call a Power Play..." at bounding box center [738, 111] width 115 height 8
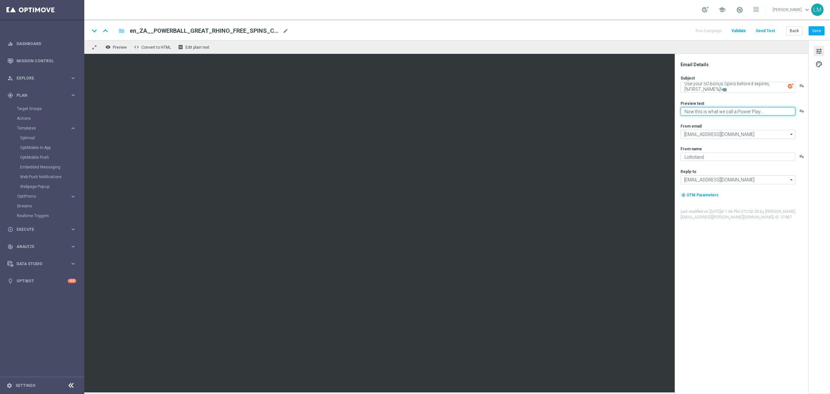
paste textarea "Your Power Play is still available"
type textarea "Your Power Play is still available..."
click at [737, 122] on div "Subject Use your 50 Bonus Spins before it expires, [%FIRST_NAME%]!🦏 playlist_ad…" at bounding box center [744, 147] width 127 height 145
click at [818, 30] on button "Save" at bounding box center [817, 30] width 16 height 9
click at [814, 33] on button "Save" at bounding box center [817, 30] width 16 height 9
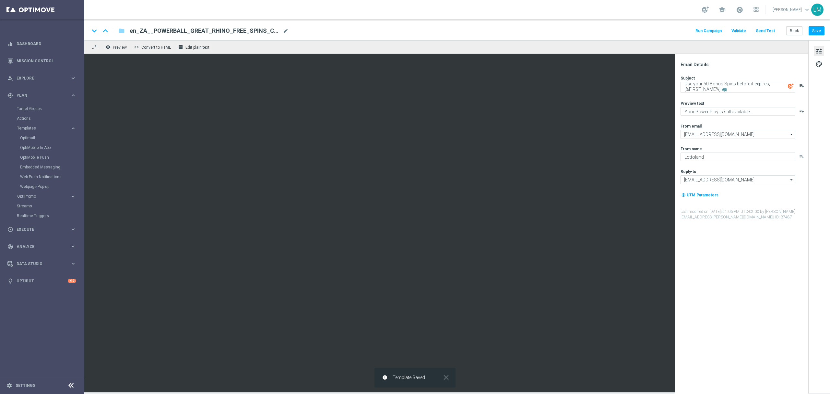
click at [818, 45] on div "tune palette" at bounding box center [820, 216] width 22 height 353
click at [771, 29] on button "Send Test" at bounding box center [765, 31] width 21 height 9
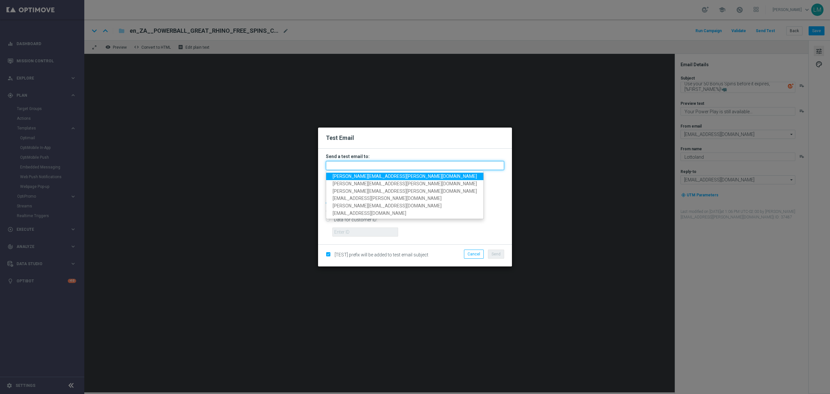
click at [355, 162] on input "text" at bounding box center [415, 165] width 178 height 9
click at [352, 175] on span "leslie.martinez@lottoland.com" at bounding box center [405, 176] width 144 height 5
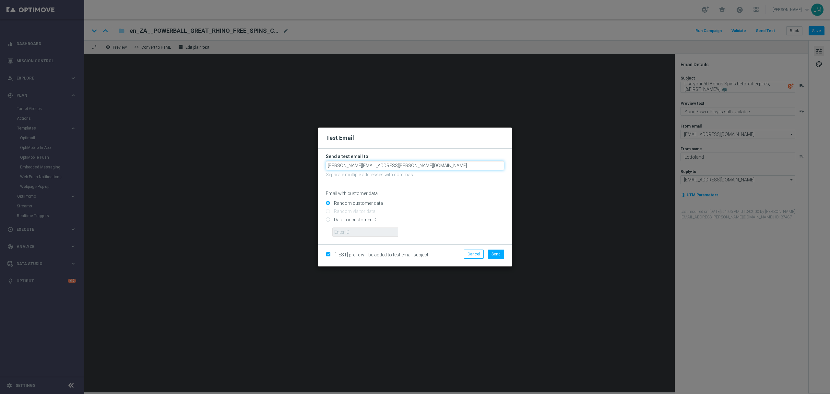
click at [396, 168] on input "leslie.martinez@lottoland.com" at bounding box center [415, 165] width 178 height 9
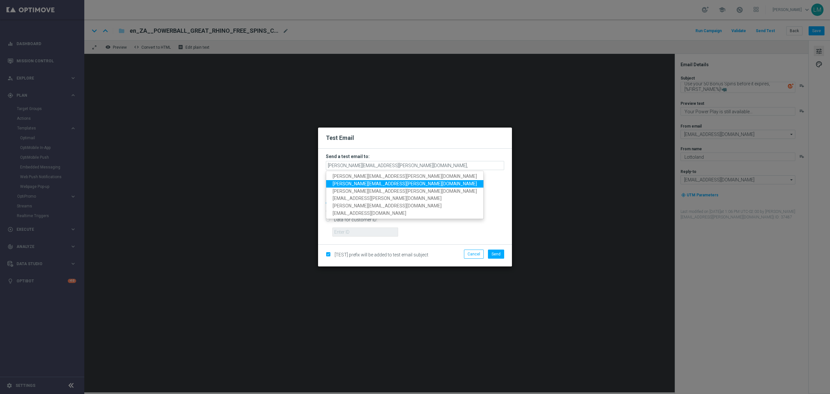
click at [380, 182] on span "ricky.hubbard@lottoland.com" at bounding box center [405, 183] width 144 height 5
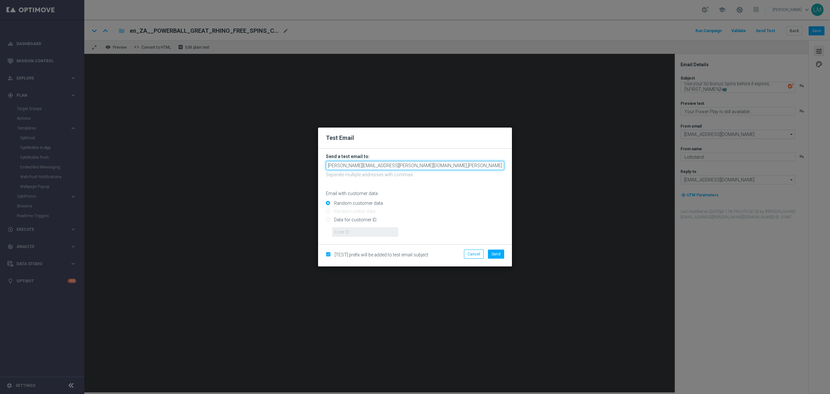
click at [458, 165] on input "leslie.martinez@lottoland.com,ricky.hubbard@lottoland.com" at bounding box center [415, 165] width 178 height 9
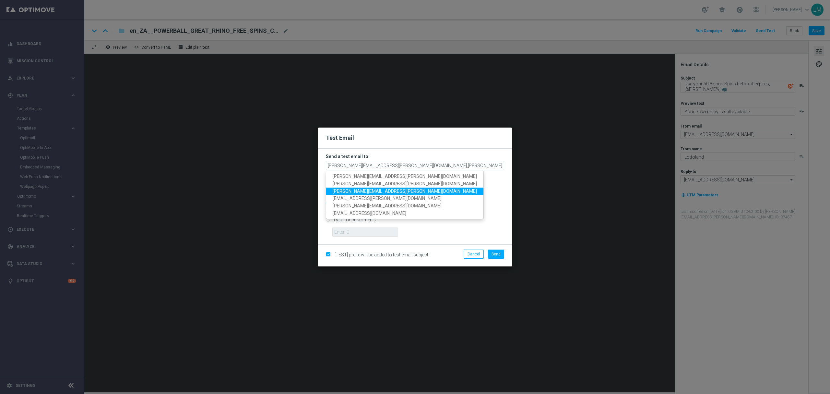
click at [377, 193] on span "millie.purcell@lottoland.com" at bounding box center [405, 190] width 144 height 5
type input "leslie.martinez@lottoland.com,ricky.hubbard@lottoland.com,millie.purcell@lottol…"
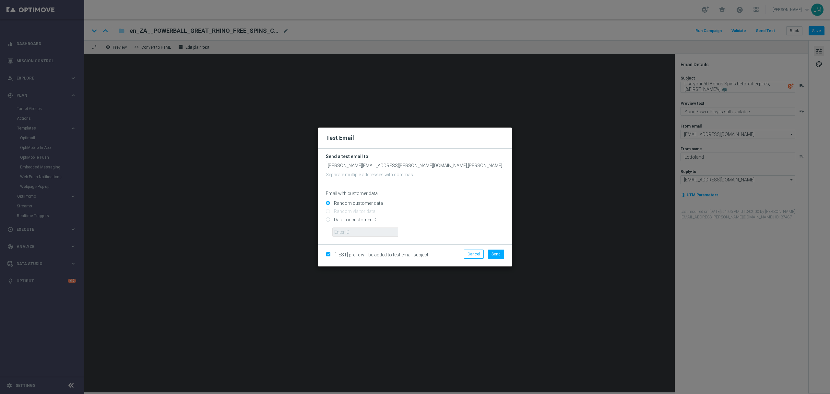
click at [357, 219] on input "Data for customer ID:" at bounding box center [415, 222] width 178 height 9
radio input "true"
click at [355, 231] on input "text" at bounding box center [366, 231] width 66 height 9
type input "10505907"
click at [496, 254] on span "Send" at bounding box center [496, 254] width 9 height 5
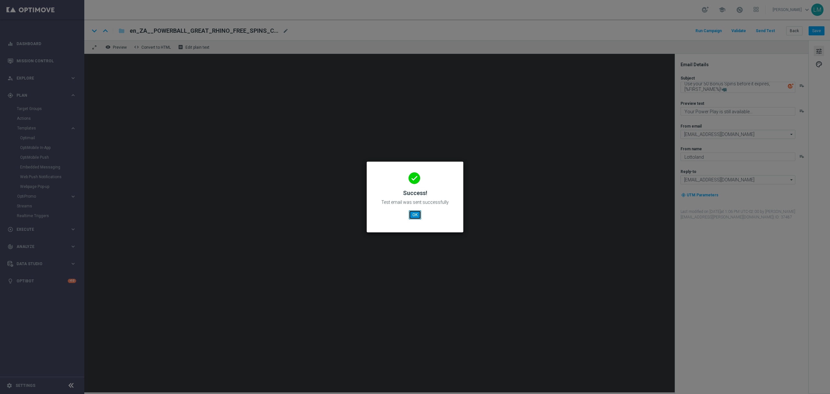
click at [420, 215] on button "OK" at bounding box center [415, 214] width 12 height 9
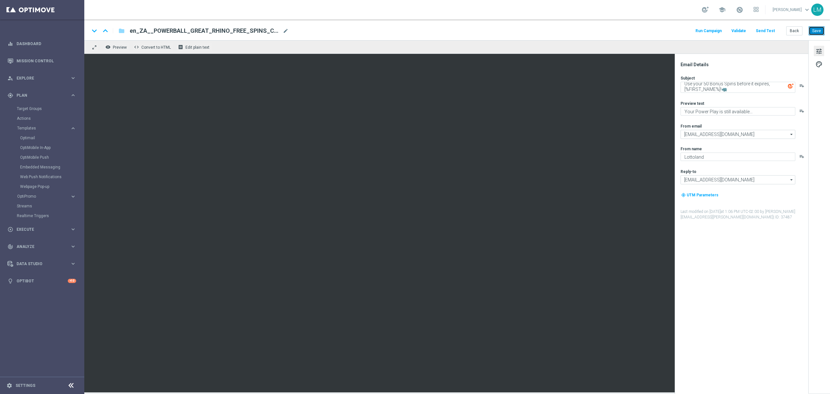
click at [813, 29] on button "Save" at bounding box center [817, 30] width 16 height 9
click at [819, 30] on button "Save" at bounding box center [817, 30] width 16 height 9
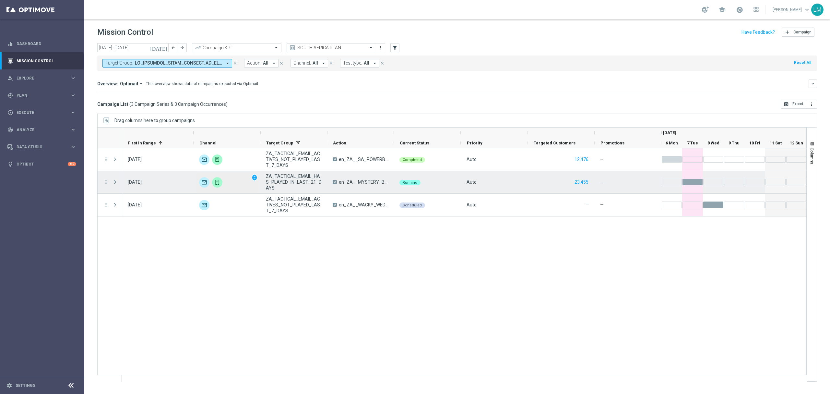
click at [218, 181] on img "Press SPACE to select this row." at bounding box center [217, 182] width 10 height 10
